Goal: Task Accomplishment & Management: Use online tool/utility

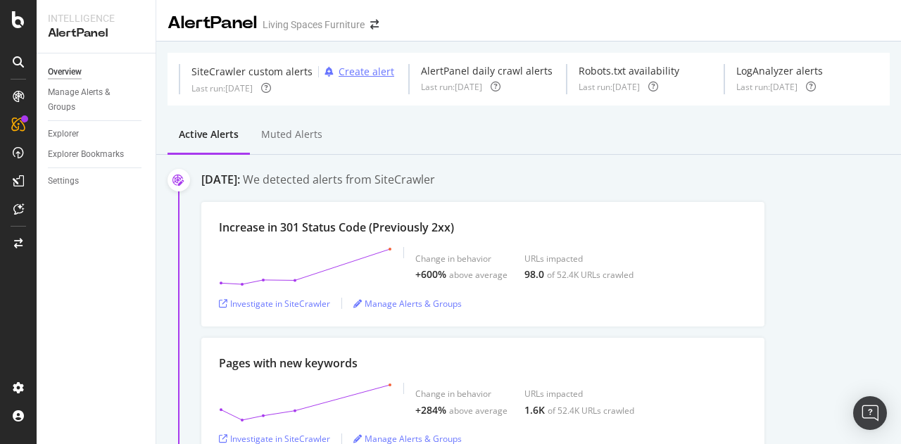
click at [354, 70] on div "Create alert" at bounding box center [367, 72] width 56 height 14
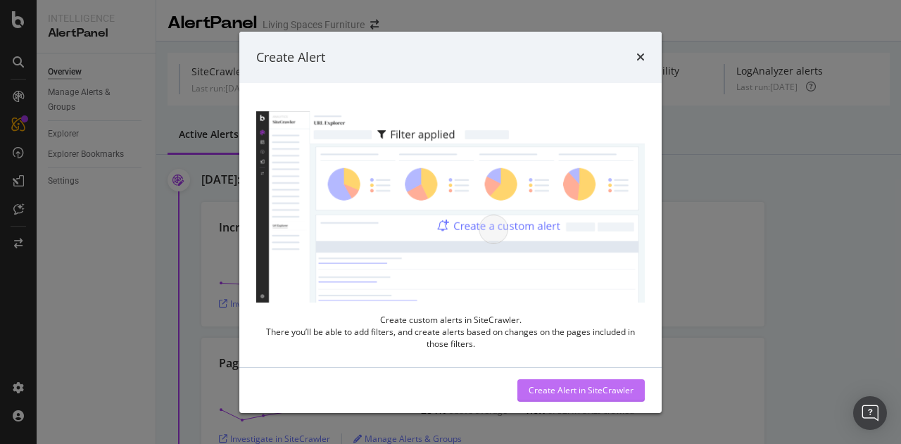
click at [593, 396] on div "Create Alert in SiteCrawler" at bounding box center [581, 390] width 105 height 12
